Goal: Use online tool/utility: Utilize a website feature to perform a specific function

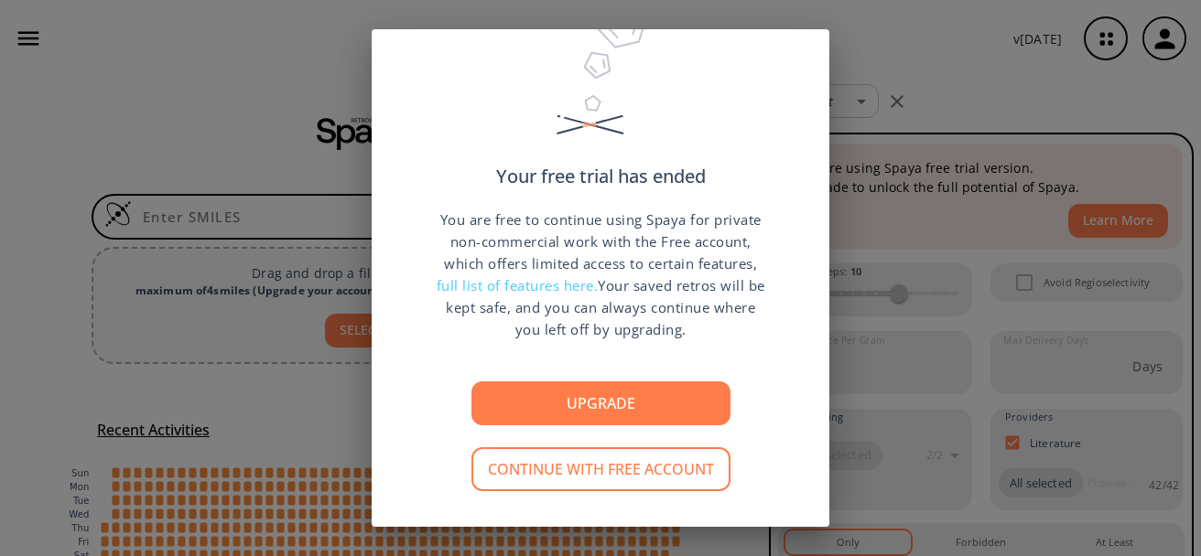
scroll to position [96, 0]
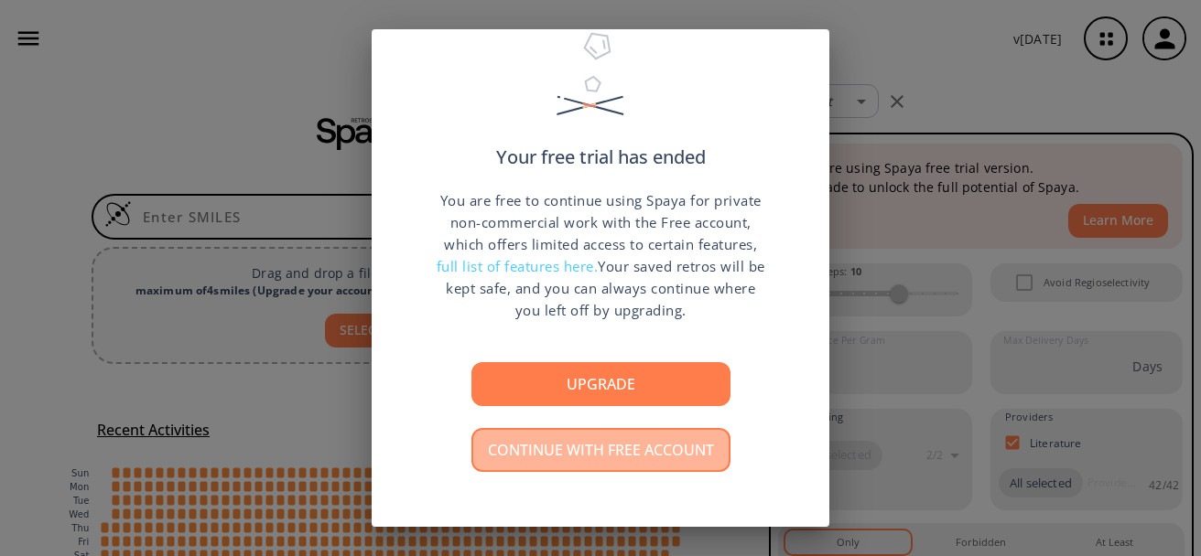
click at [643, 442] on button "Continue with free account" at bounding box center [600, 450] width 259 height 44
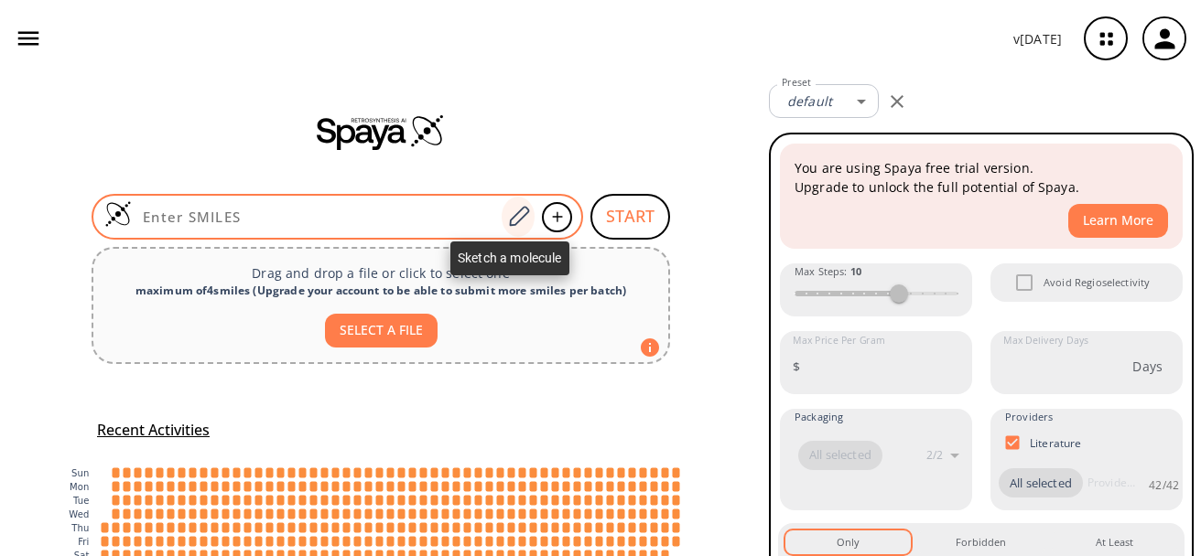
click at [514, 218] on icon at bounding box center [519, 216] width 20 height 20
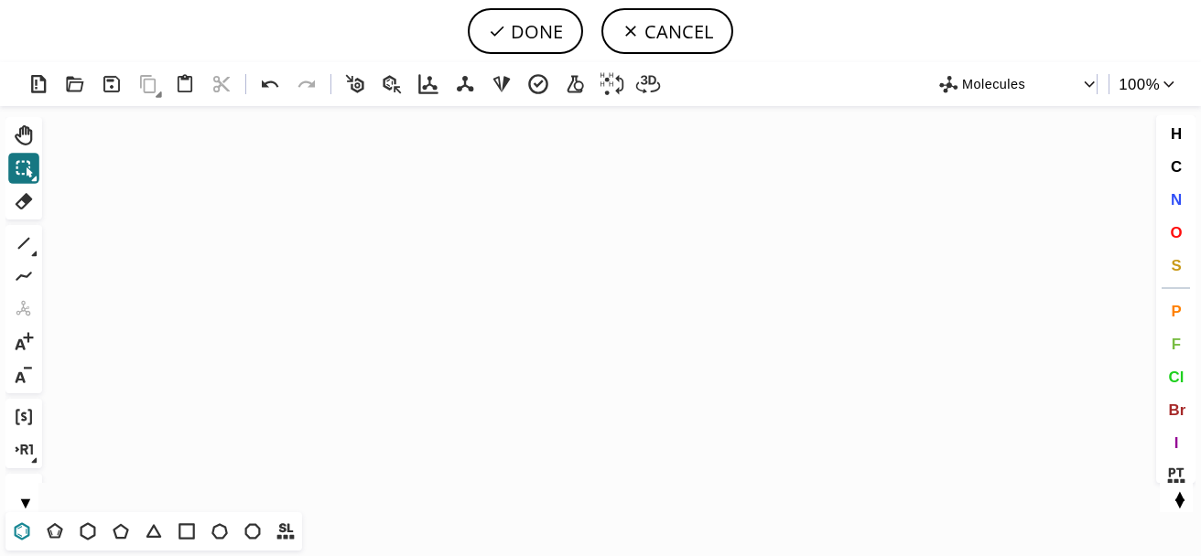
click at [24, 531] on icon at bounding box center [22, 532] width 24 height 24
click at [319, 329] on icon "Created with [PERSON_NAME] 2.3.0" at bounding box center [600, 309] width 1102 height 406
click at [121, 526] on icon at bounding box center [121, 532] width 16 height 16
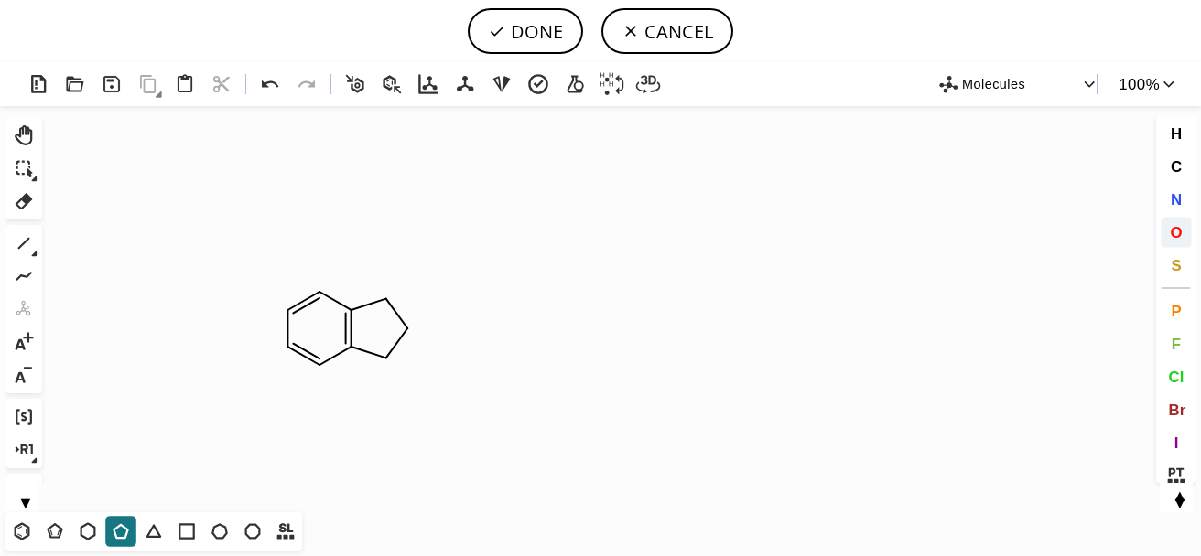
click at [1184, 243] on button "O" at bounding box center [1176, 232] width 31 height 31
click at [384, 357] on tspan "O" at bounding box center [384, 358] width 9 height 14
click at [27, 238] on icon at bounding box center [24, 244] width 24 height 24
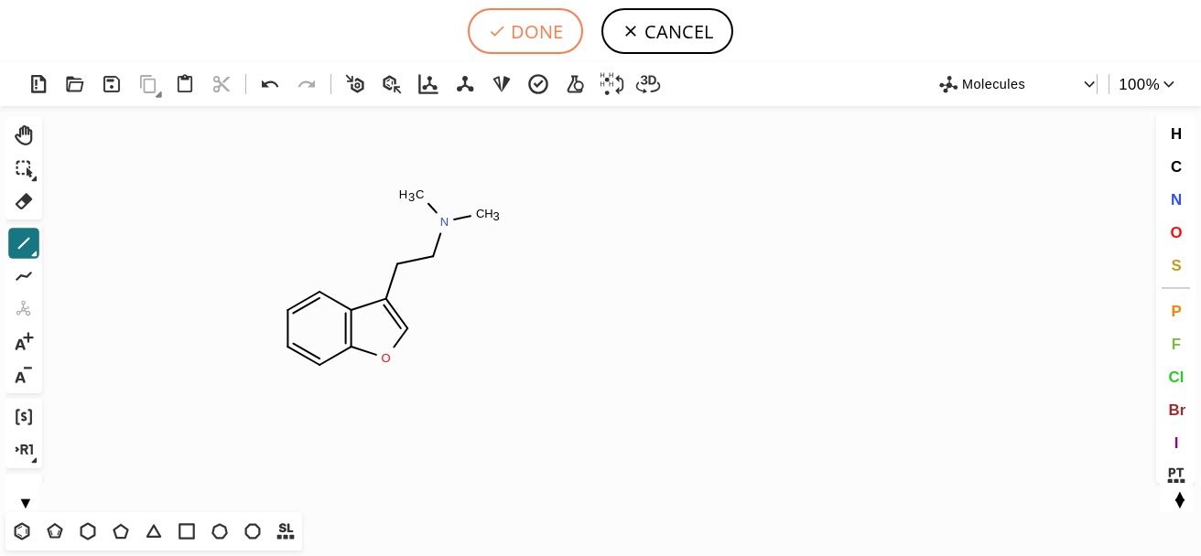
click at [489, 32] on icon at bounding box center [497, 31] width 18 height 18
type input "C1C=CC2OC=C(CCN(C)C)C=2C=1"
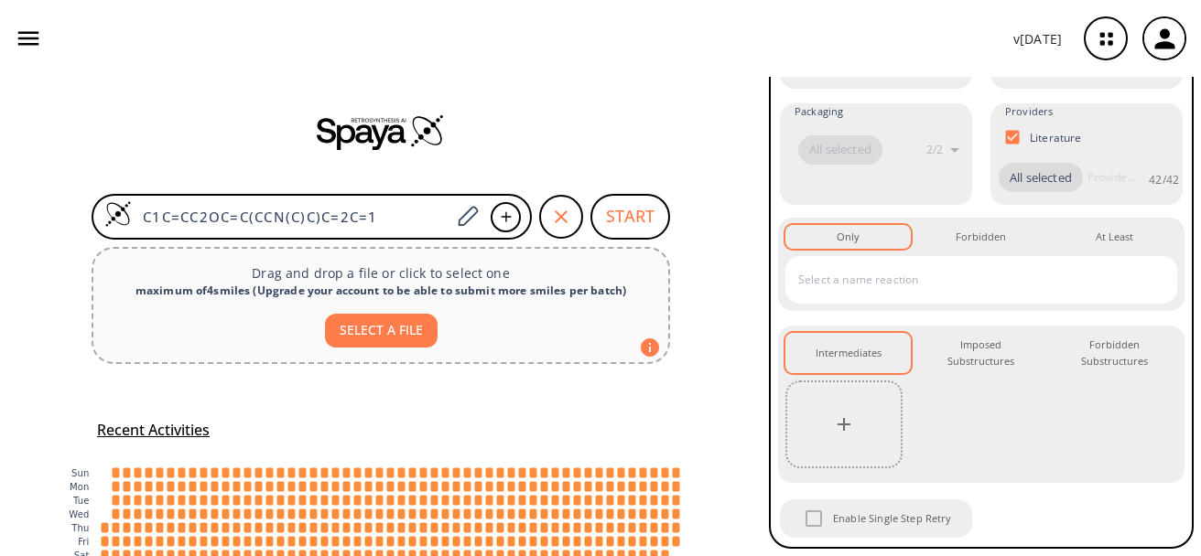
scroll to position [0, 0]
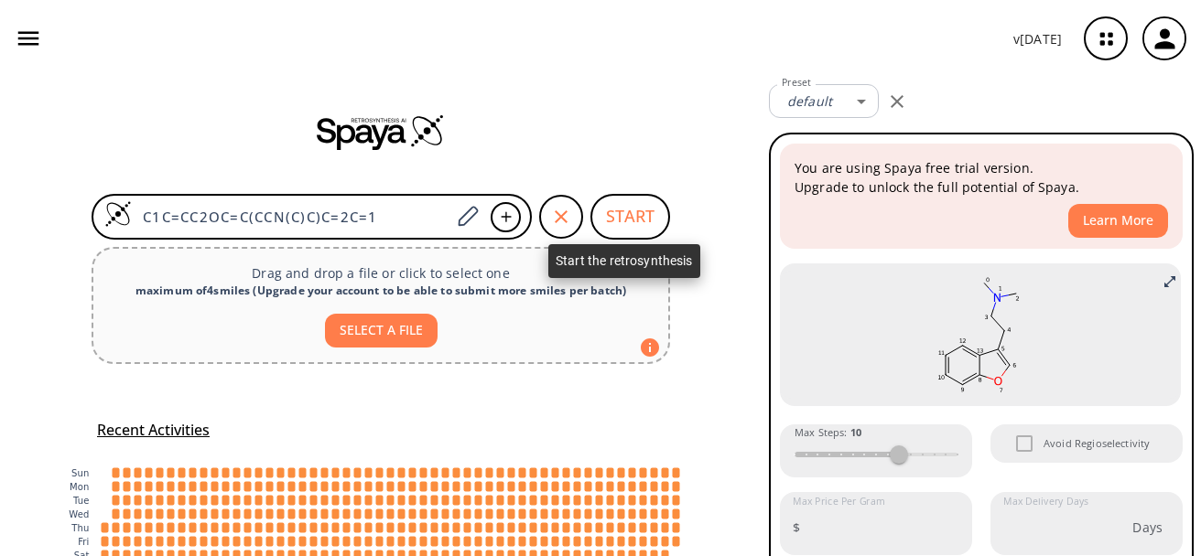
click at [643, 212] on button "START" at bounding box center [630, 217] width 80 height 46
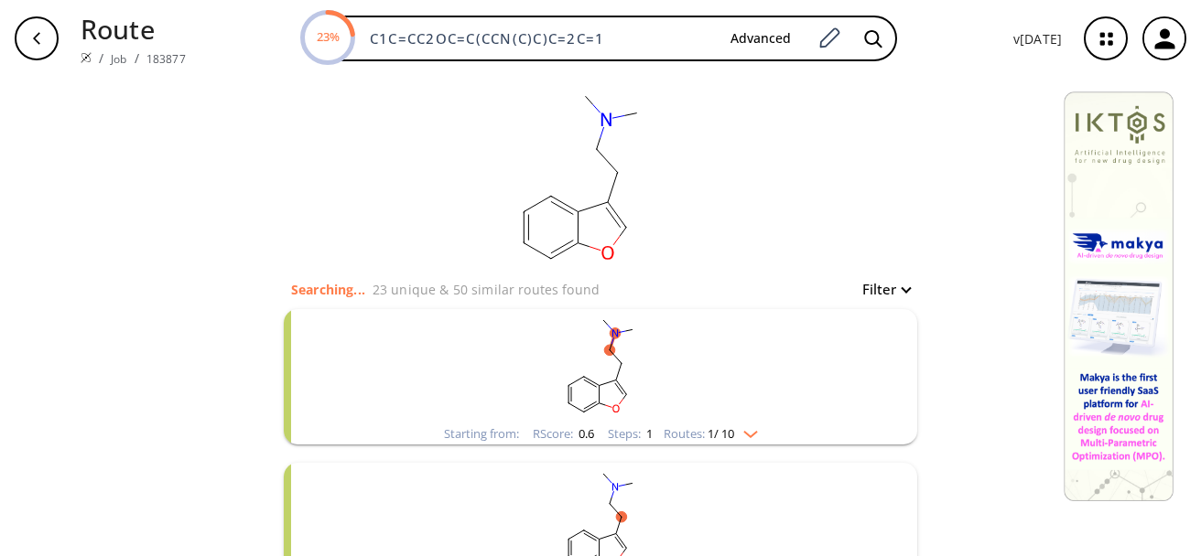
click at [743, 431] on img "clusters" at bounding box center [746, 431] width 24 height 15
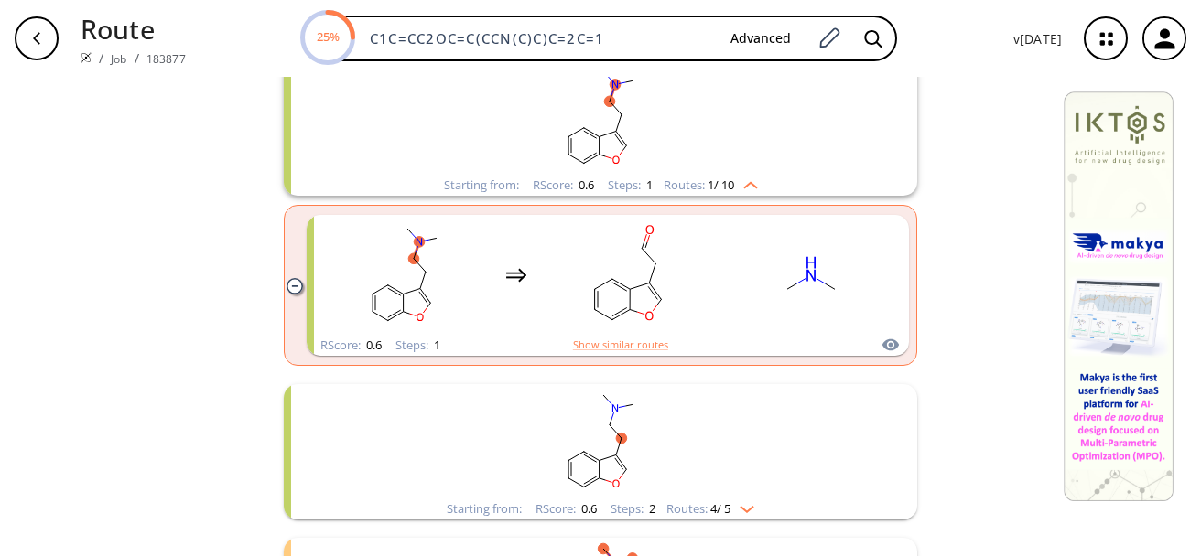
scroll to position [213, 0]
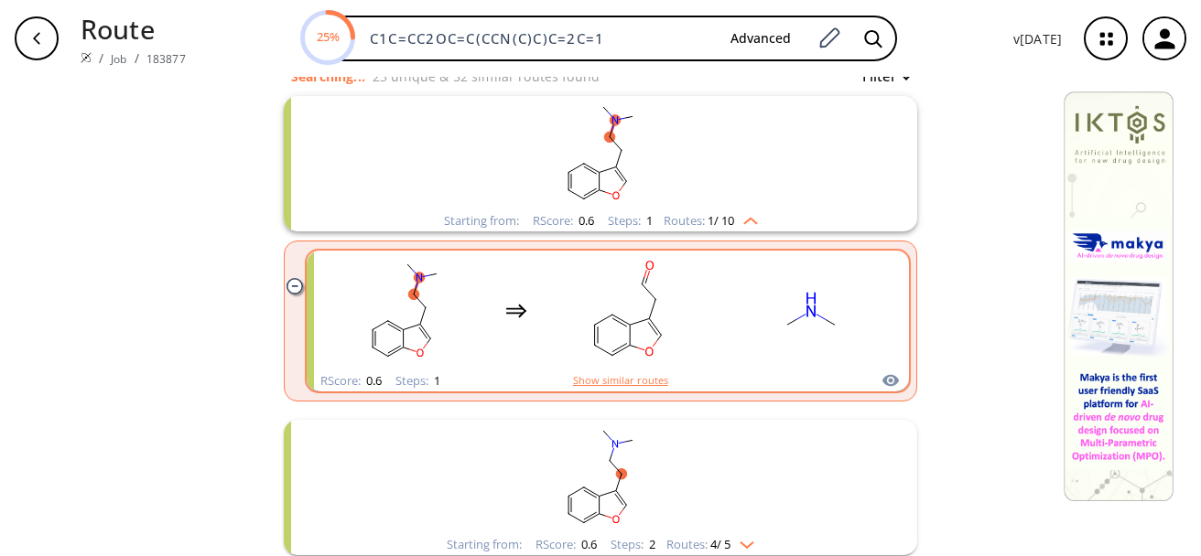
click at [627, 378] on button "Show similar routes" at bounding box center [620, 381] width 95 height 16
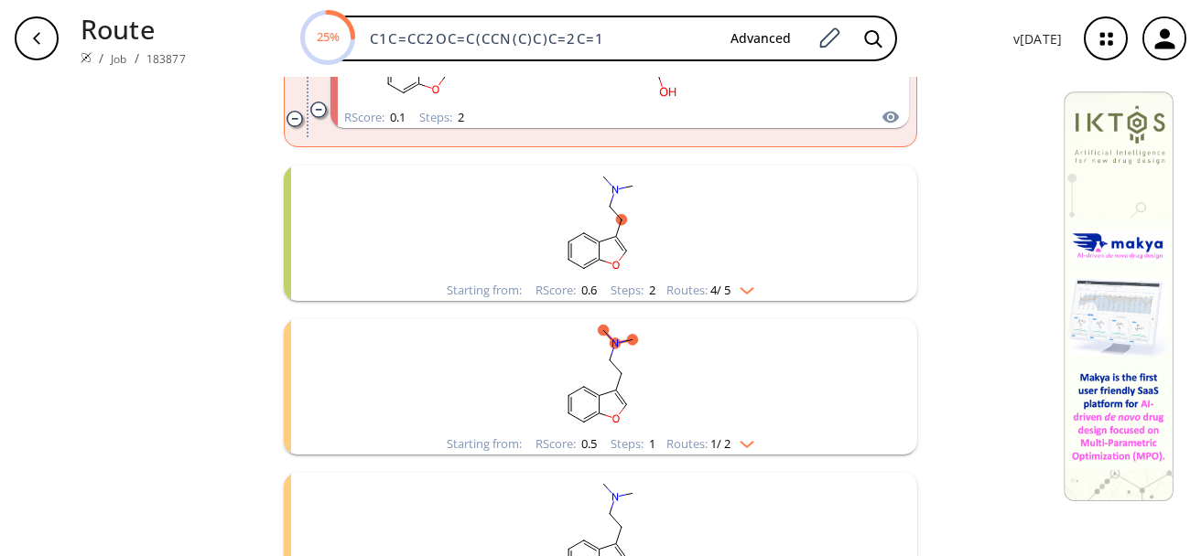
scroll to position [1922, 0]
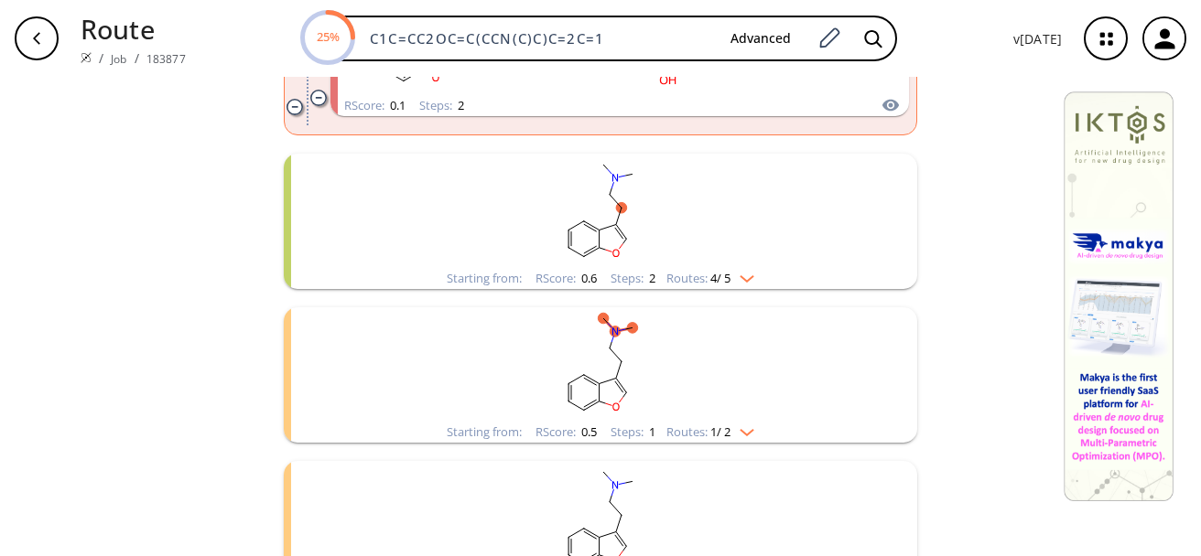
click at [747, 275] on img "clusters" at bounding box center [742, 275] width 24 height 15
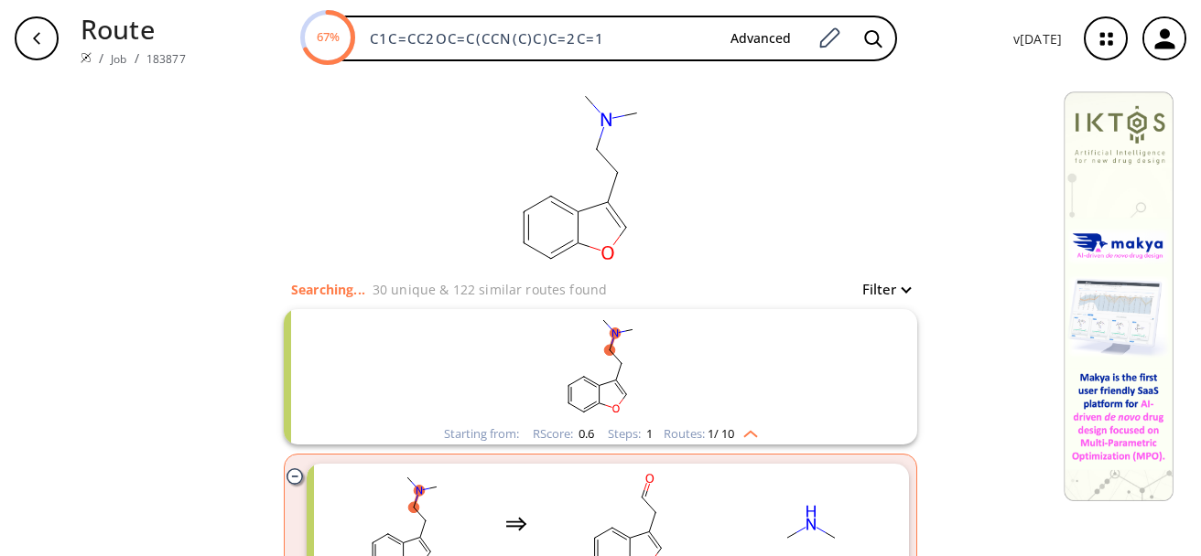
scroll to position [213, 0]
